Goal: Task Accomplishment & Management: Use online tool/utility

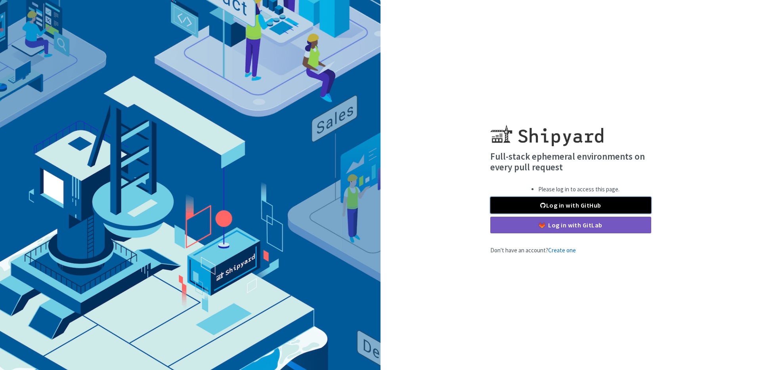
click at [566, 207] on link "Log in with GitHub" at bounding box center [570, 205] width 161 height 17
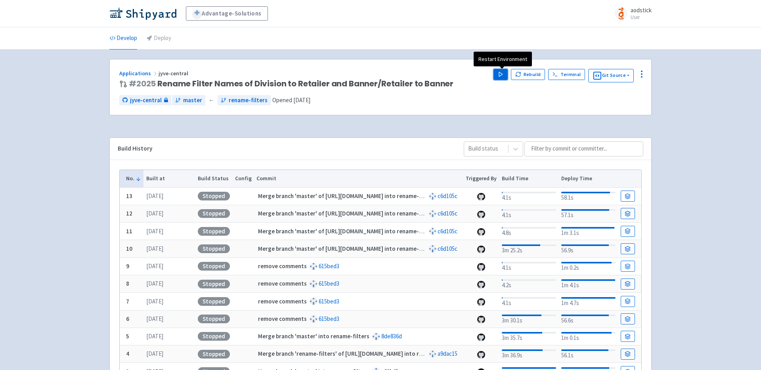
click at [502, 76] on polygon "button" at bounding box center [501, 74] width 4 height 4
click at [701, 128] on div "Advantage-Solutions aodstick User Profile Sign out Develop Deploy #" at bounding box center [380, 222] width 761 height 445
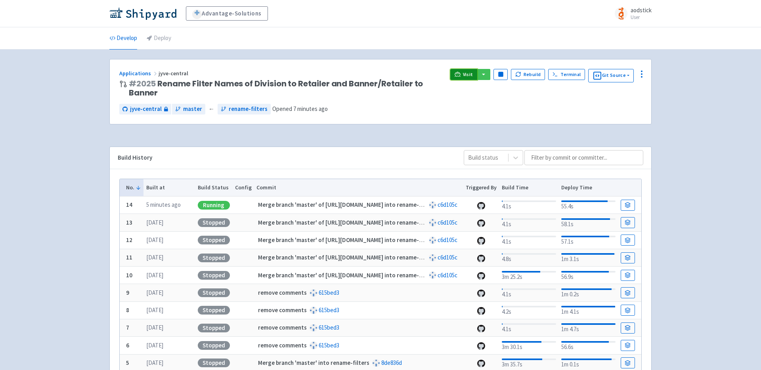
click at [468, 75] on span "Visit" at bounding box center [468, 74] width 10 height 6
